Goal: Information Seeking & Learning: Learn about a topic

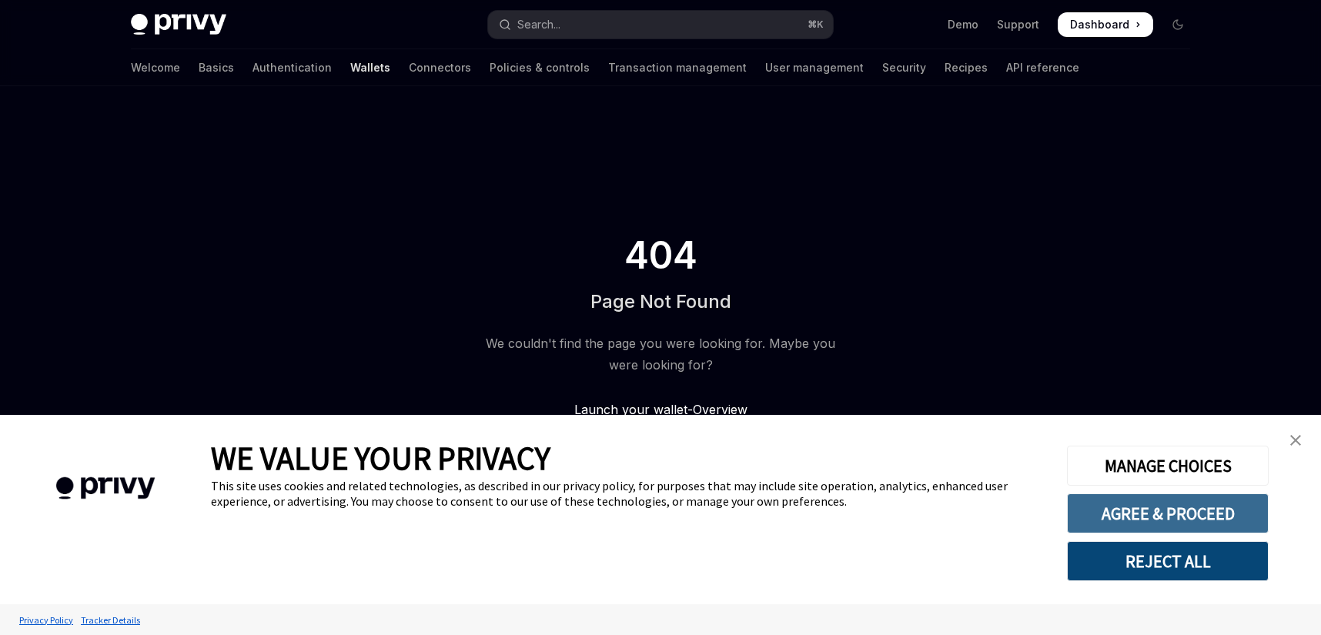
click at [1097, 509] on button "AGREE & PROCEED" at bounding box center [1168, 513] width 202 height 40
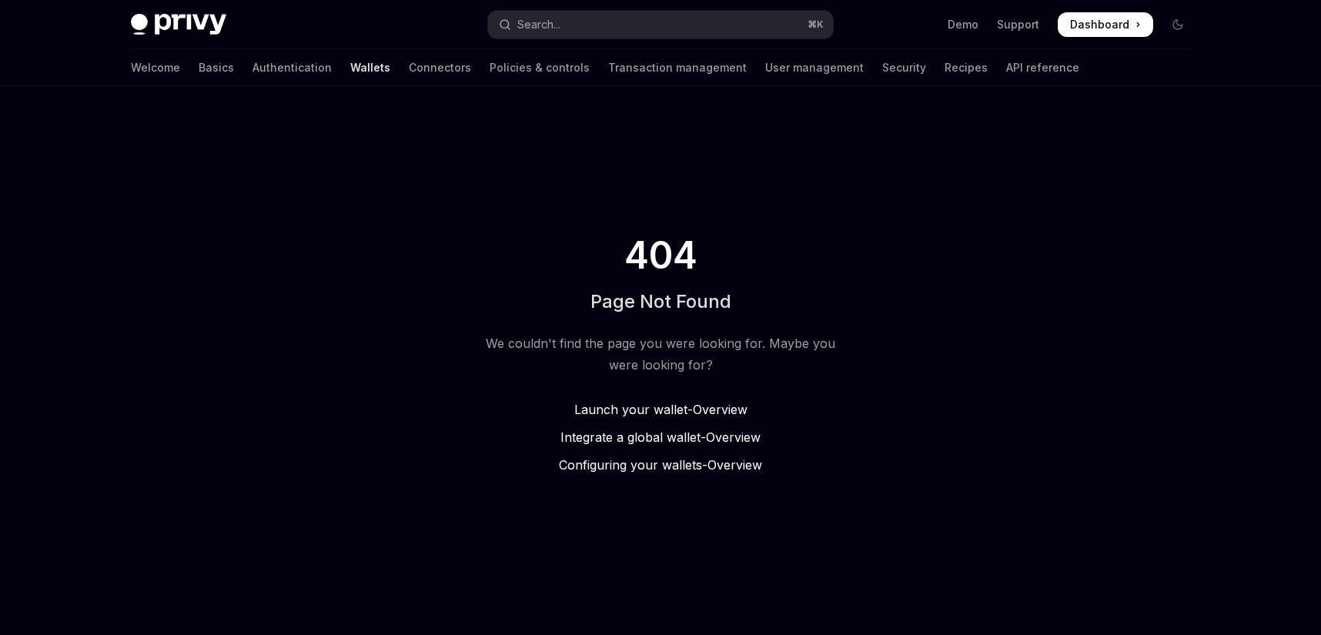
click at [688, 412] on span "Launch your wallet -" at bounding box center [633, 409] width 119 height 15
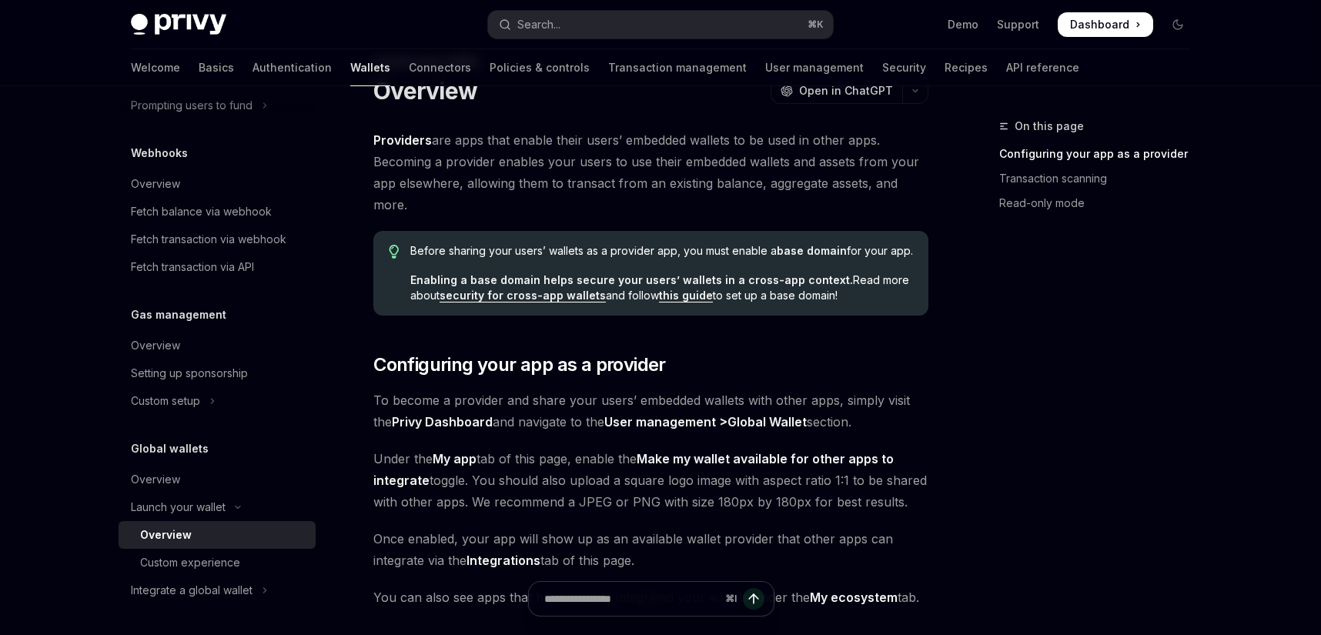
scroll to position [102, 0]
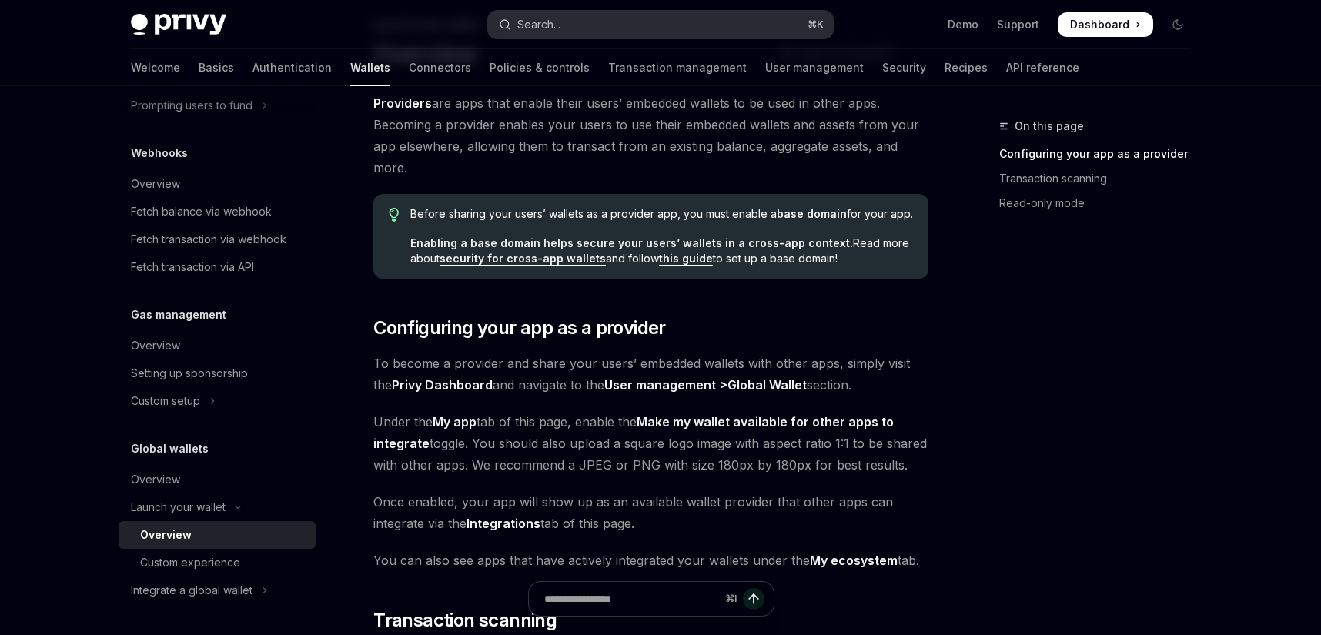
click at [534, 18] on div "Search..." at bounding box center [538, 24] width 43 height 18
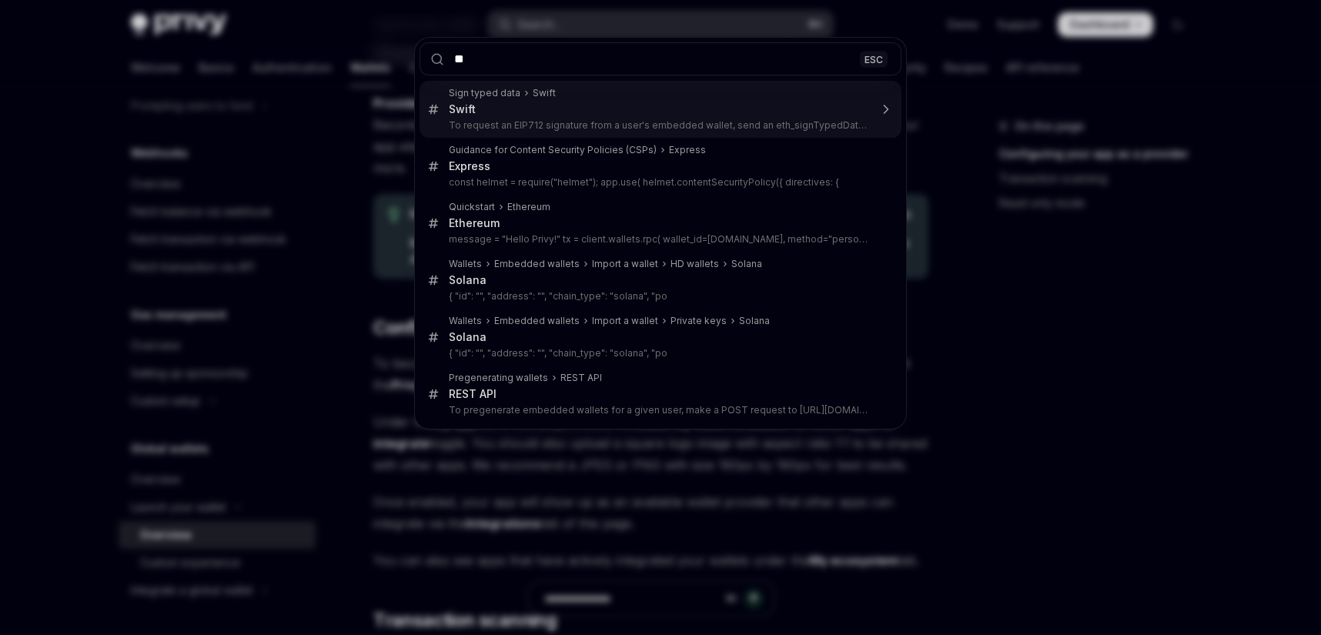
type input "*"
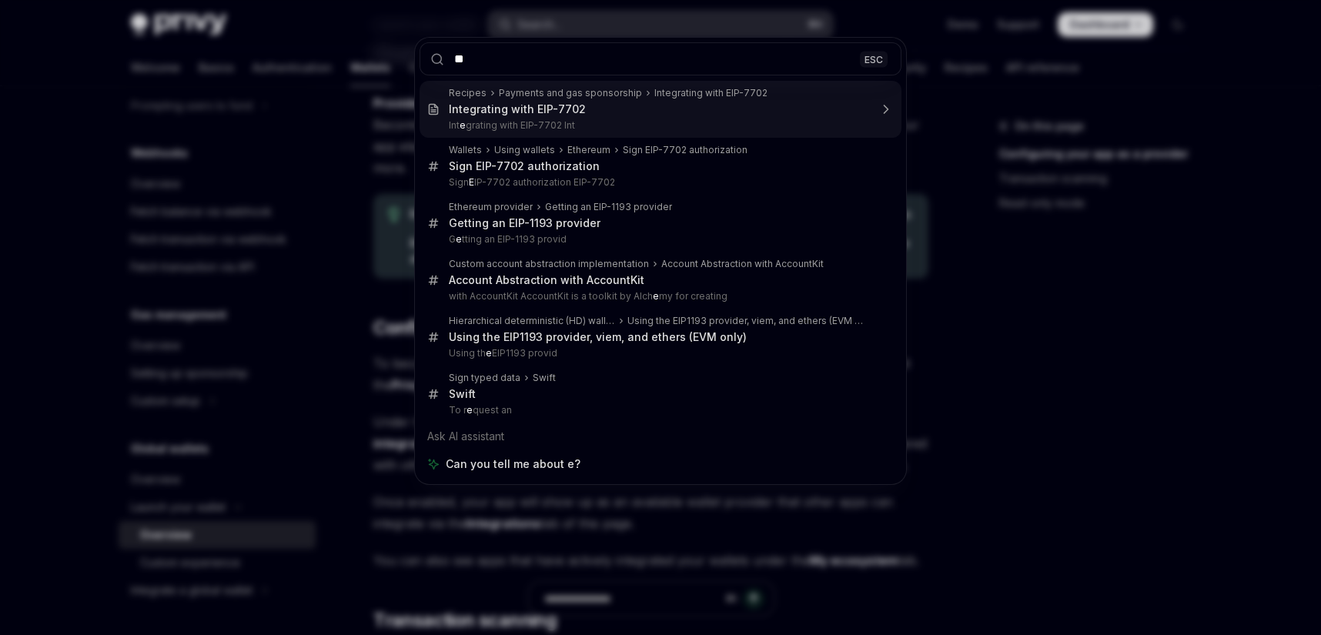
type input "***"
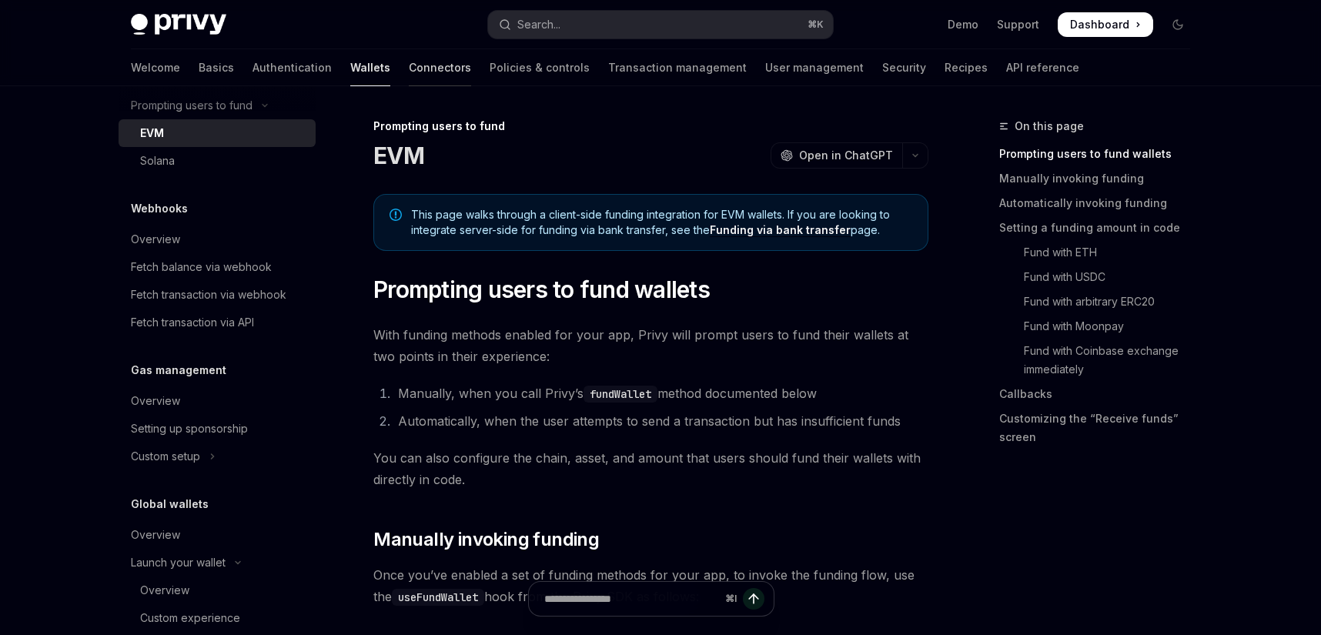
click at [409, 76] on link "Connectors" at bounding box center [440, 67] width 62 height 37
type textarea "*"
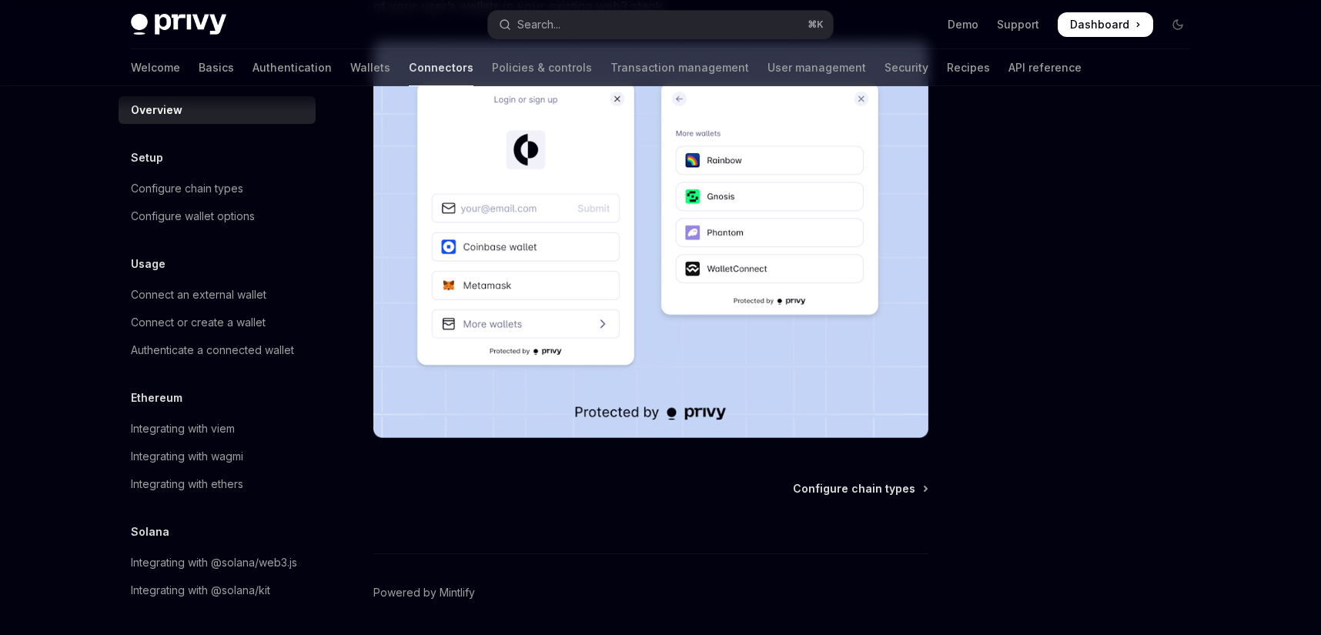
scroll to position [54, 0]
